Goal: Transaction & Acquisition: Book appointment/travel/reservation

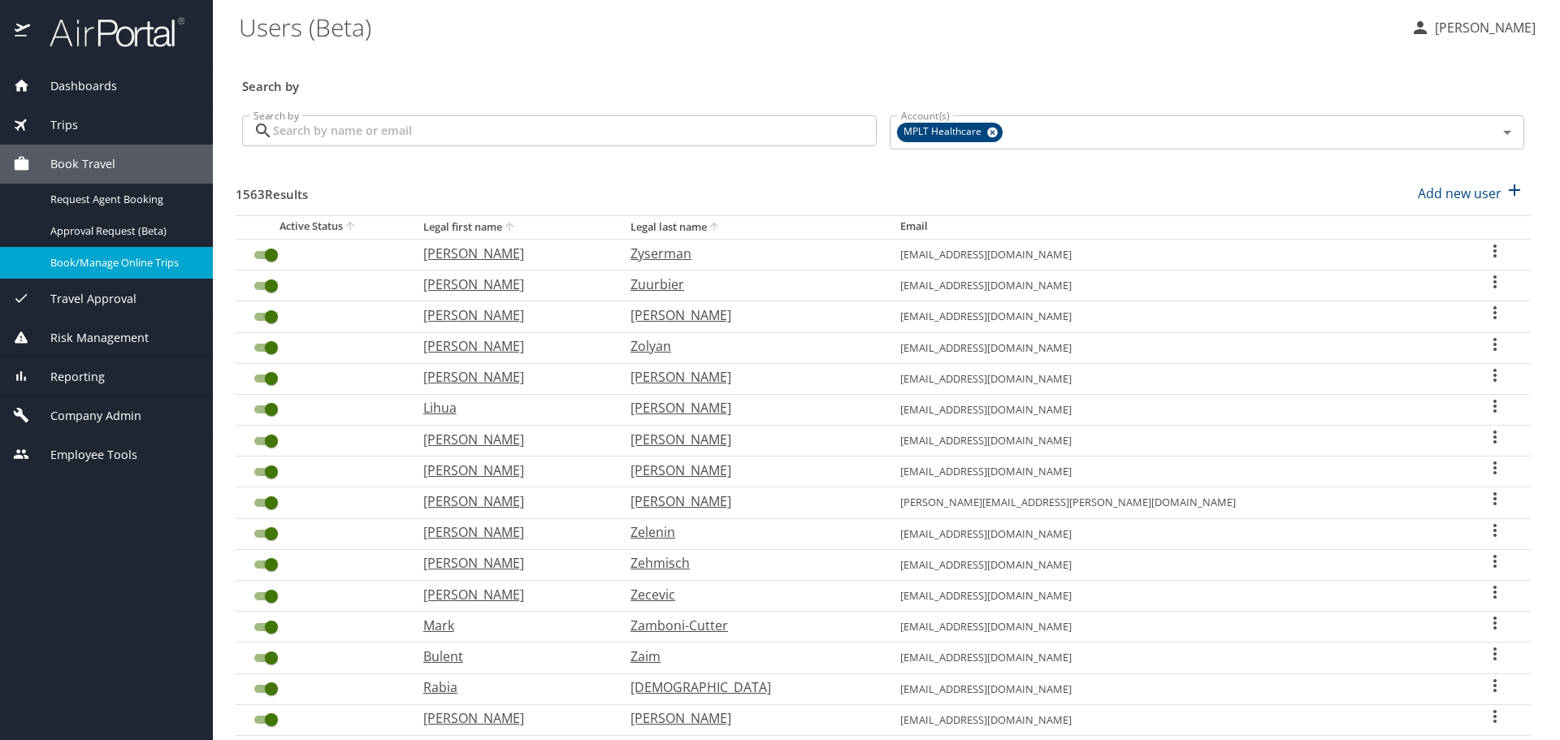
click at [97, 267] on span "Book/Manage Online Trips" at bounding box center [121, 262] width 143 height 15
